Goal: Task Accomplishment & Management: Manage account settings

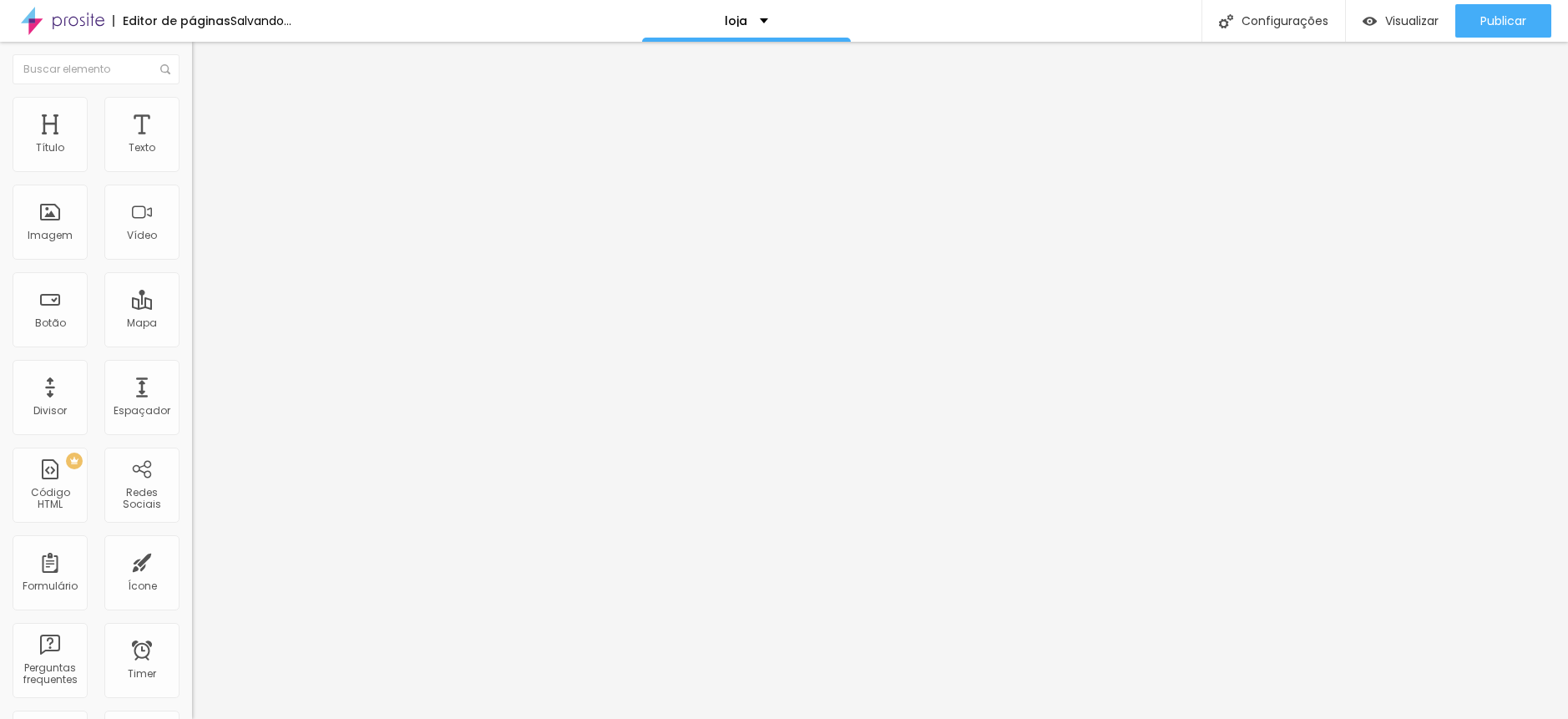
click at [192, 142] on div "Trocar imagem" at bounding box center [287, 136] width 192 height 12
click at [192, 144] on span "Trocar imagem" at bounding box center [237, 136] width 91 height 14
drag, startPoint x: 1029, startPoint y: 421, endPoint x: 1051, endPoint y: 433, distance: 25.1
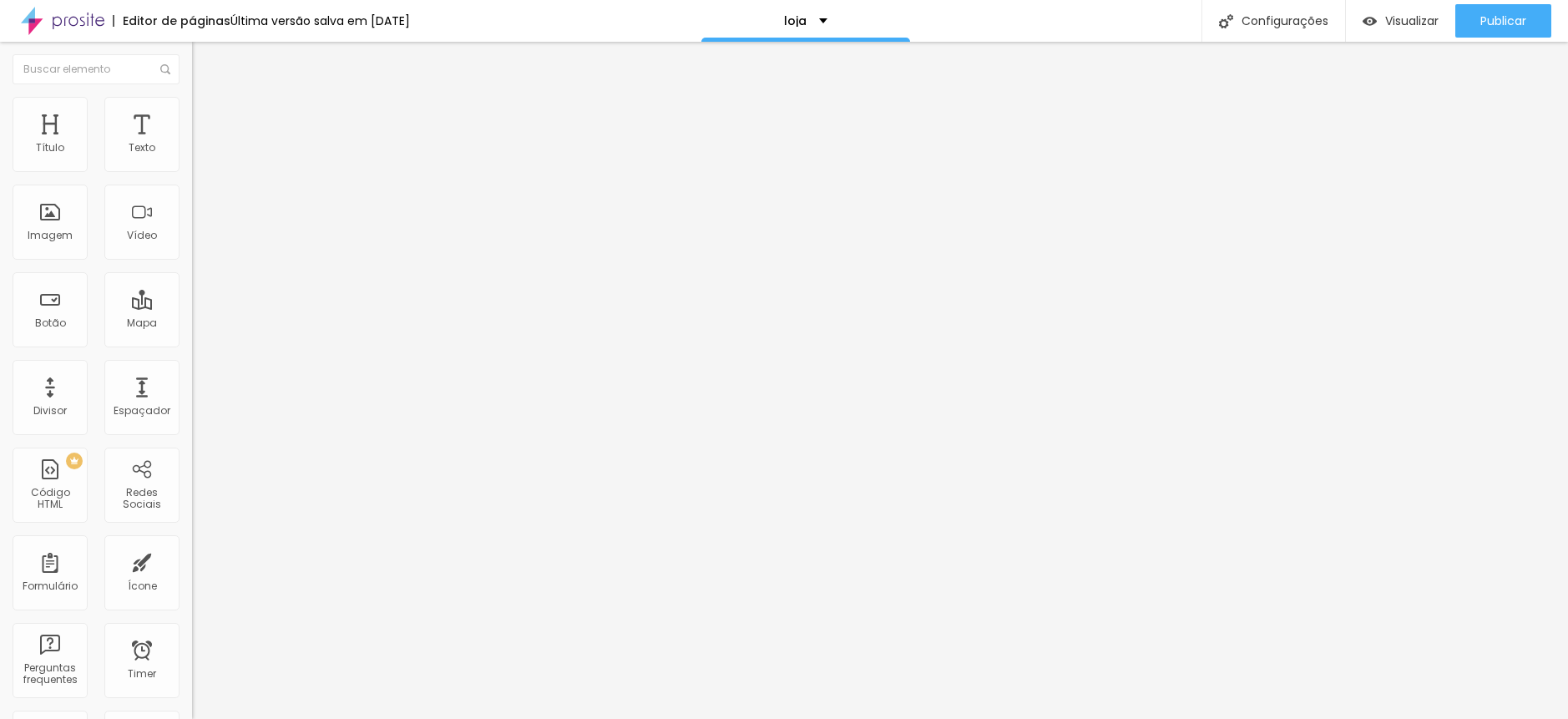
drag, startPoint x: 1051, startPoint y: 433, endPoint x: 1216, endPoint y: 482, distance: 172.1
drag, startPoint x: 1399, startPoint y: 181, endPoint x: 1473, endPoint y: 460, distance: 288.6
